Goal: Information Seeking & Learning: Check status

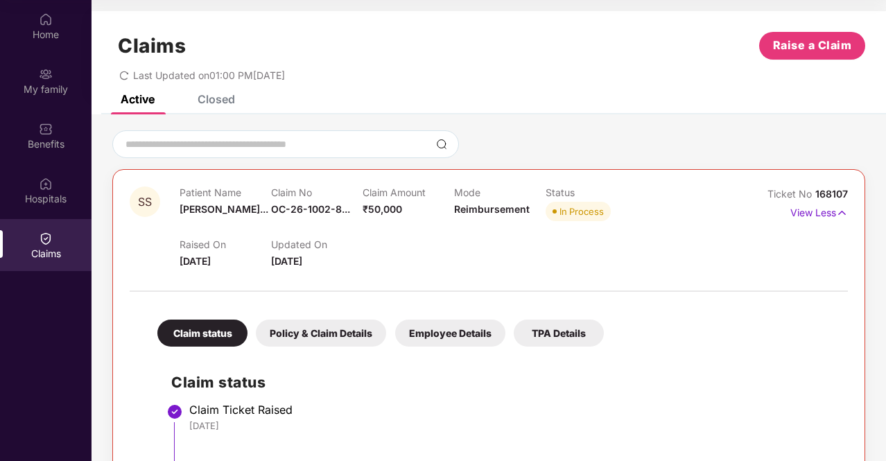
scroll to position [252, 0]
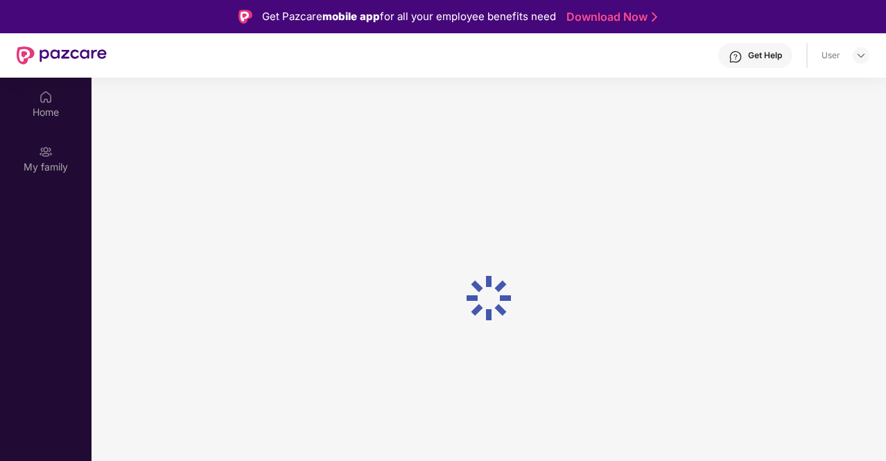
scroll to position [78, 0]
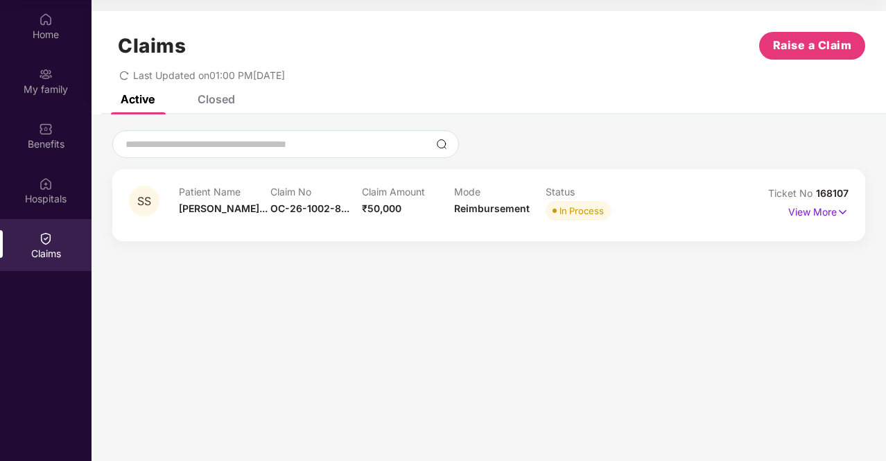
click at [798, 220] on div "View More" at bounding box center [818, 212] width 60 height 22
click at [805, 212] on p "View More" at bounding box center [818, 210] width 60 height 19
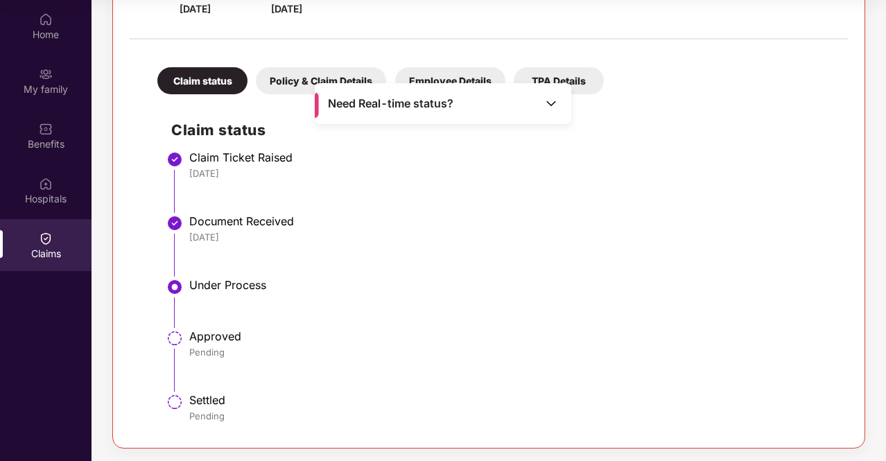
scroll to position [183, 0]
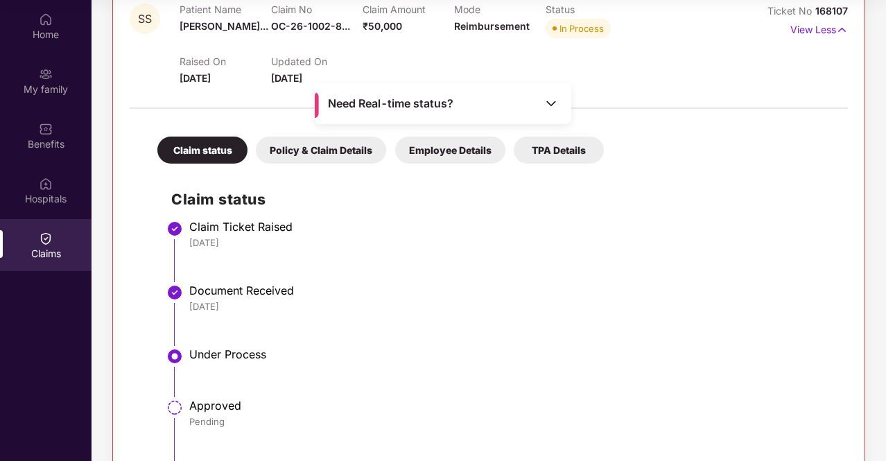
click at [547, 105] on img at bounding box center [551, 103] width 14 height 14
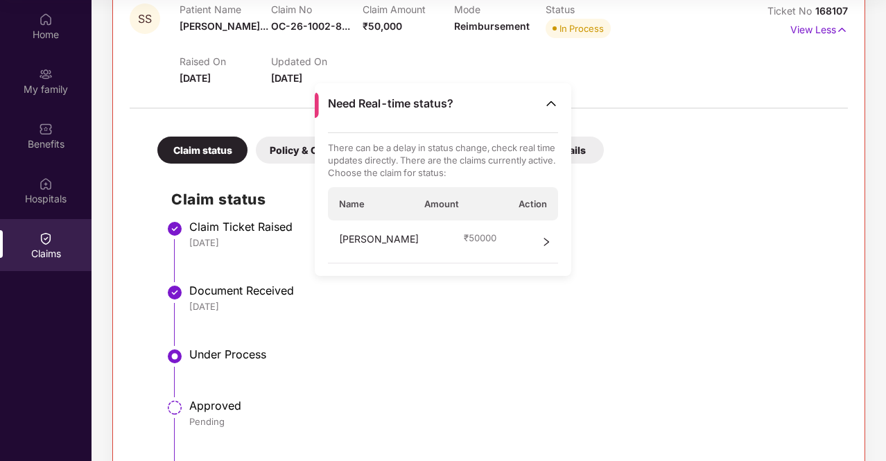
click at [543, 242] on icon "right" at bounding box center [546, 242] width 10 height 10
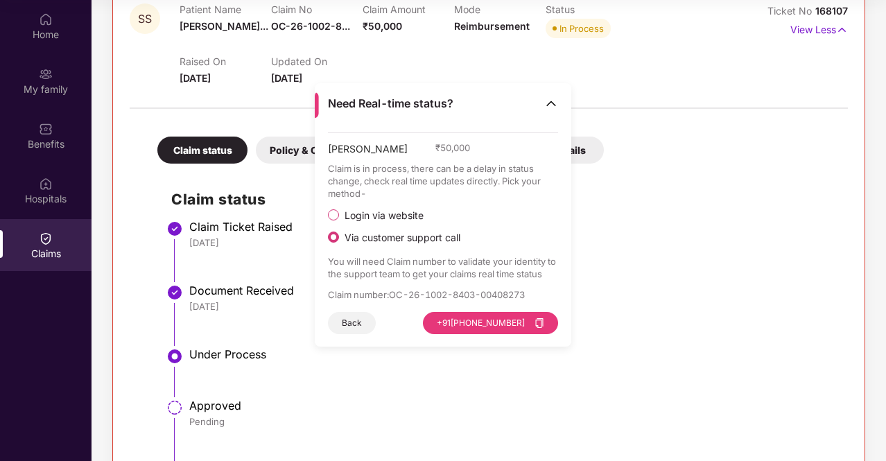
click at [376, 213] on span "Login via website" at bounding box center [384, 215] width 90 height 12
click at [503, 322] on button "Visit Website" at bounding box center [519, 323] width 78 height 22
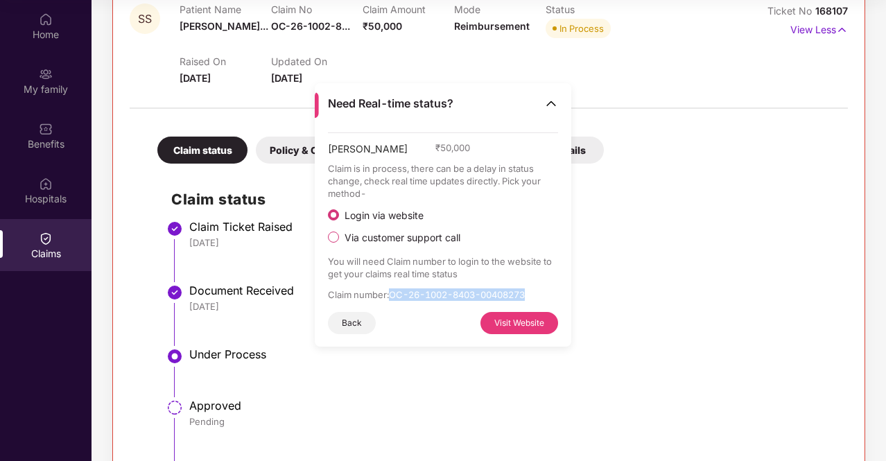
drag, startPoint x: 392, startPoint y: 294, endPoint x: 532, endPoint y: 296, distance: 140.0
click at [532, 296] on p "Claim number : OC-26-1002-8403-00408273" at bounding box center [443, 294] width 231 height 12
copy p "OC-26-1002-8403-00408273"
click at [355, 319] on button "Back" at bounding box center [352, 323] width 48 height 22
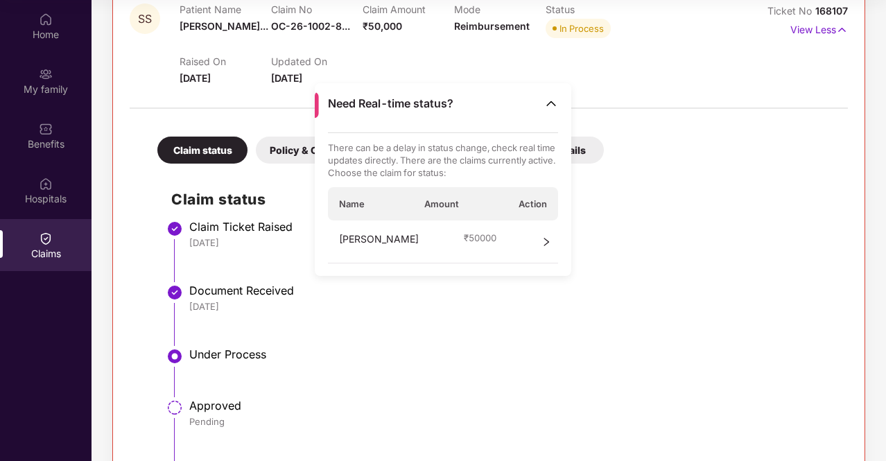
click at [441, 313] on li "Document Received [DATE]" at bounding box center [502, 320] width 662 height 64
click at [416, 390] on li "Under Process" at bounding box center [502, 377] width 662 height 51
click at [556, 103] on img at bounding box center [551, 103] width 14 height 14
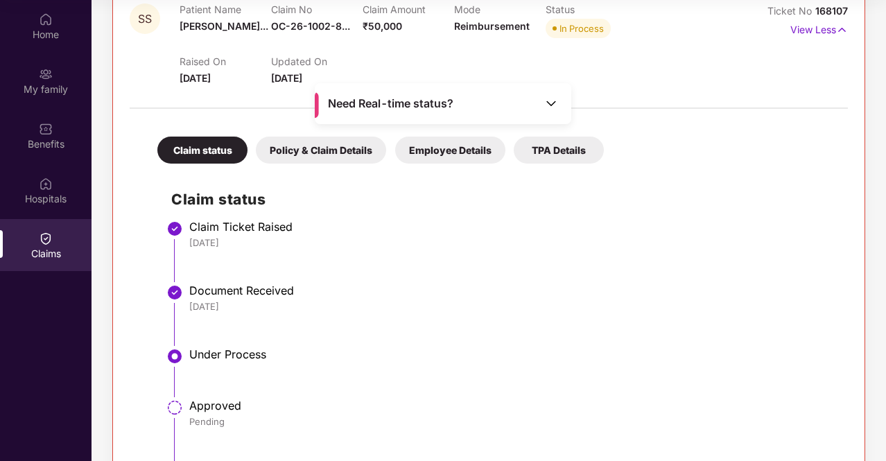
click at [482, 217] on div "Claim status Claim Ticket Raised [DATE] Document Received [DATE] Under Process …" at bounding box center [488, 335] width 690 height 330
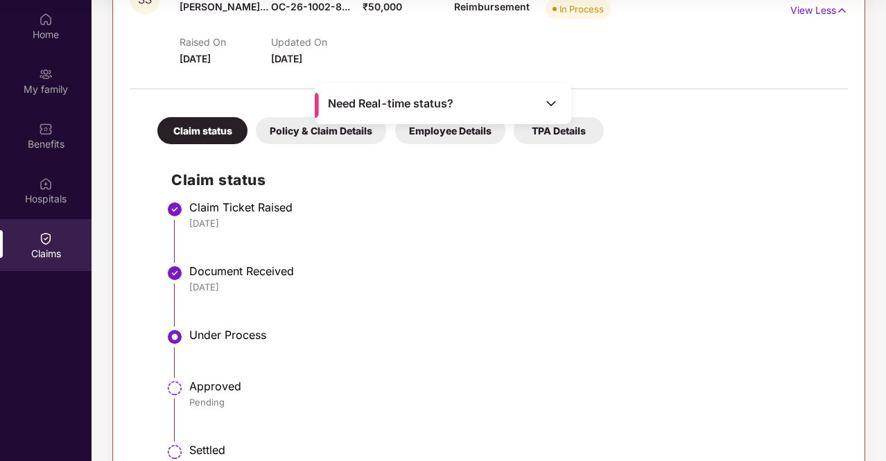
scroll to position [252, 0]
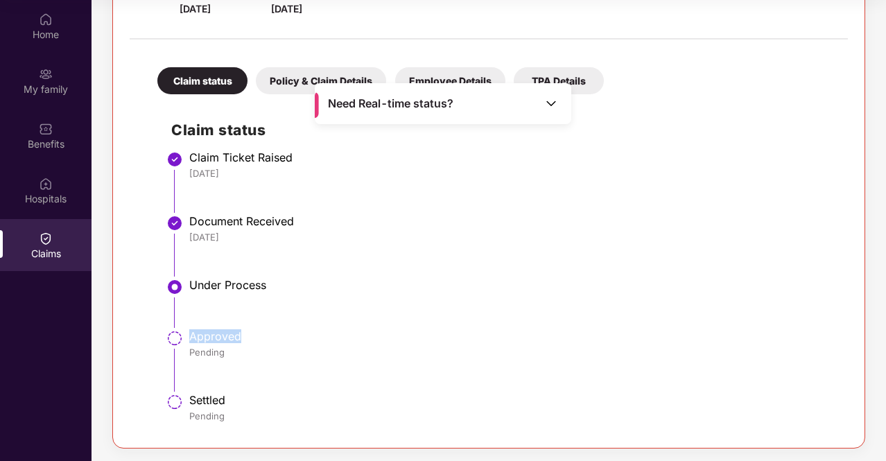
drag, startPoint x: 191, startPoint y: 333, endPoint x: 269, endPoint y: 333, distance: 78.3
click at [269, 333] on div "Approved" at bounding box center [511, 336] width 644 height 14
click at [376, 337] on div "Approved" at bounding box center [511, 336] width 644 height 14
click at [546, 103] on img at bounding box center [551, 103] width 14 height 14
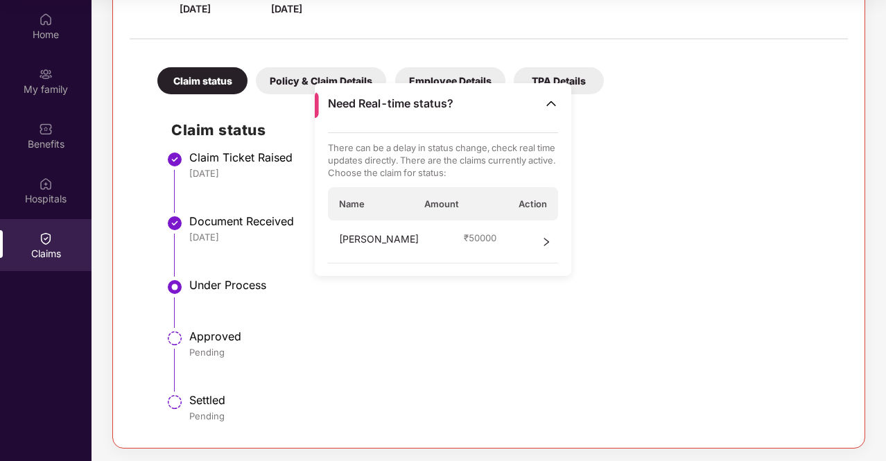
click at [539, 244] on div "[PERSON_NAME] ₹ 50000" at bounding box center [443, 241] width 231 height 43
